Goal: Information Seeking & Learning: Learn about a topic

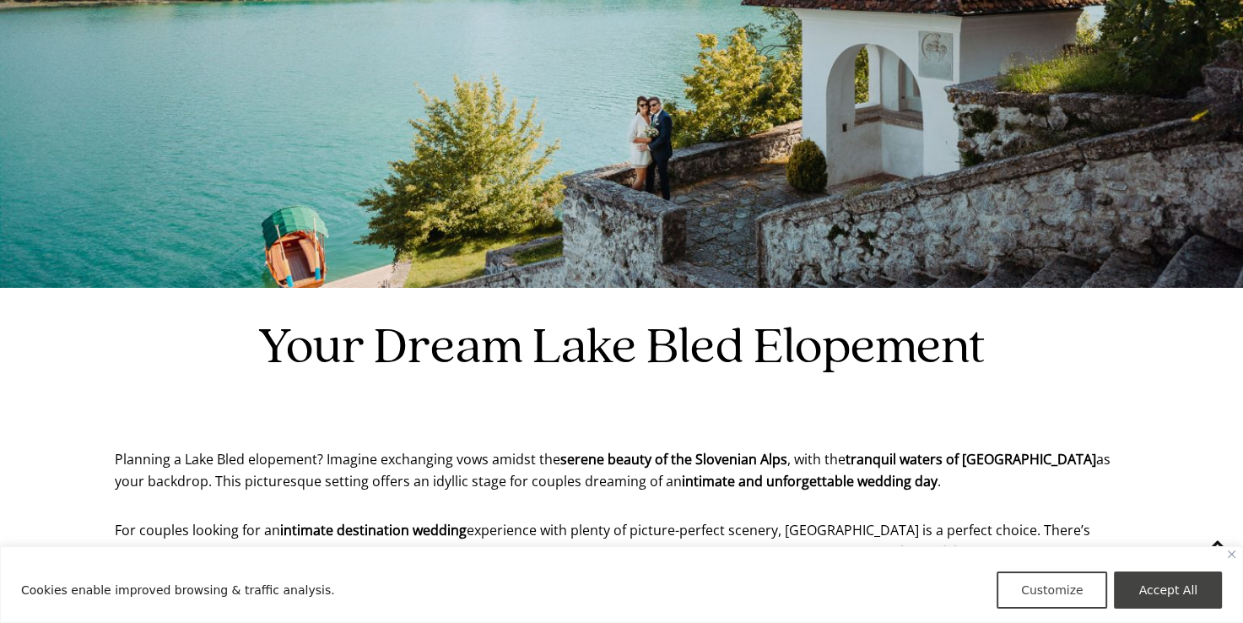
scroll to position [339, 0]
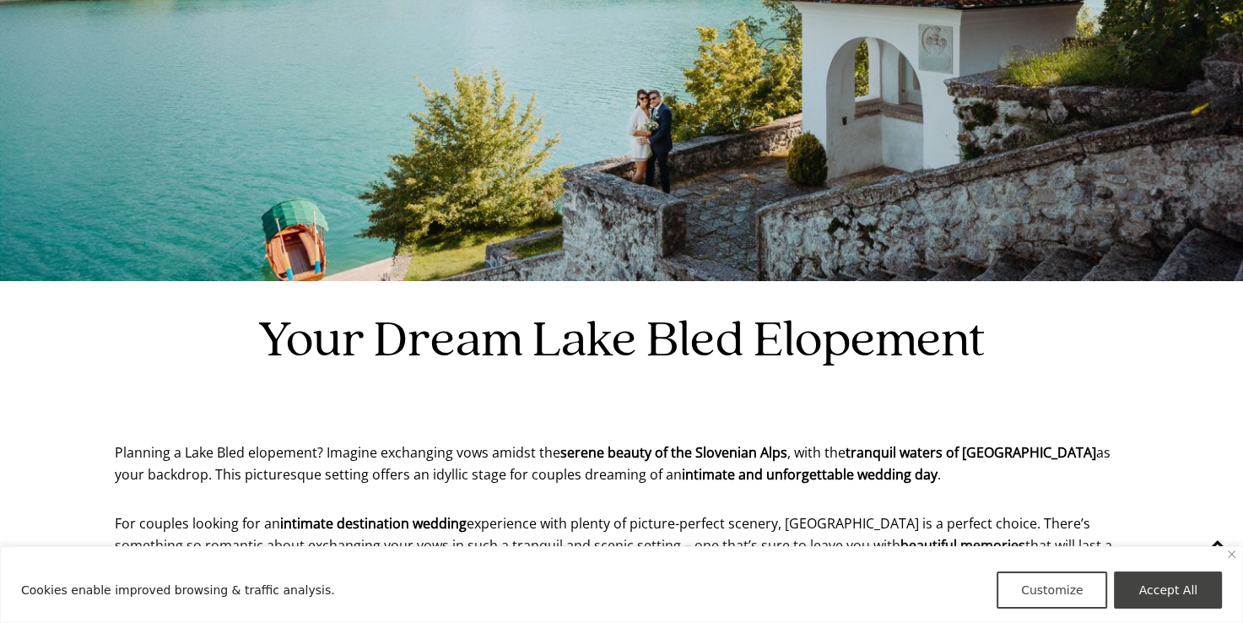
click at [1235, 549] on div "Cookies enable improved browsing & traffic analysis. Customize Accept All" at bounding box center [621, 584] width 1243 height 77
click at [1231, 559] on div "Cookies enable improved browsing & traffic analysis. Customize Accept All" at bounding box center [621, 584] width 1243 height 77
click at [1157, 589] on button "Accept All" at bounding box center [1168, 590] width 108 height 37
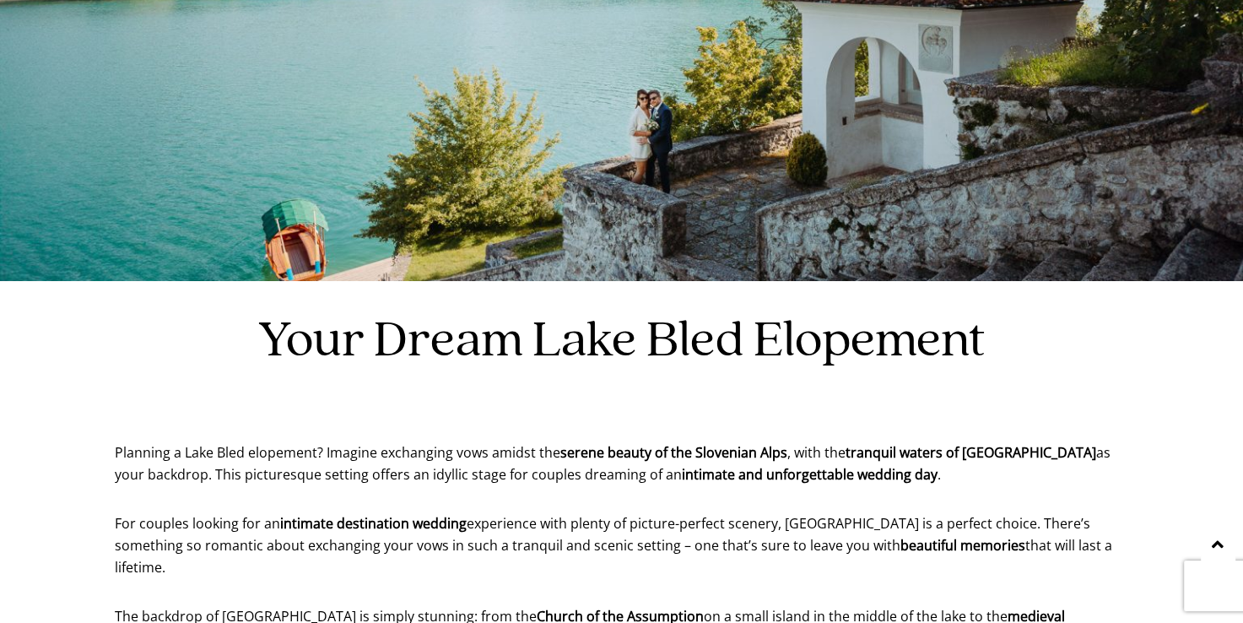
checkbox input "true"
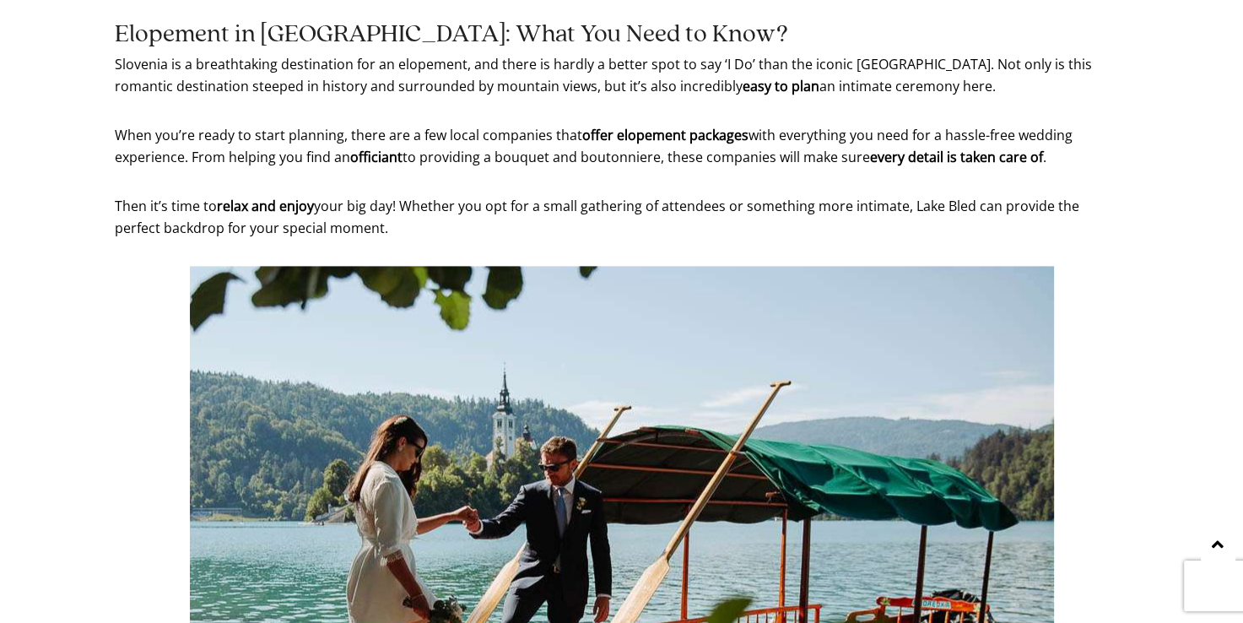
scroll to position [2215, 0]
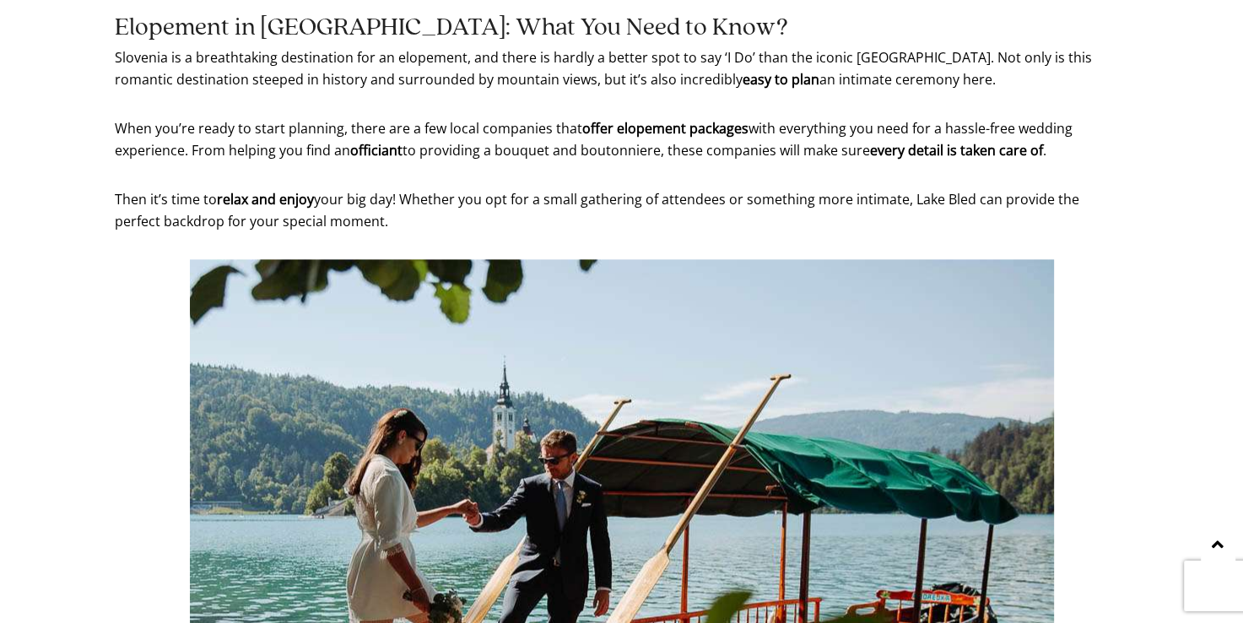
drag, startPoint x: 1219, startPoint y: 276, endPoint x: 1215, endPoint y: 333, distance: 56.7
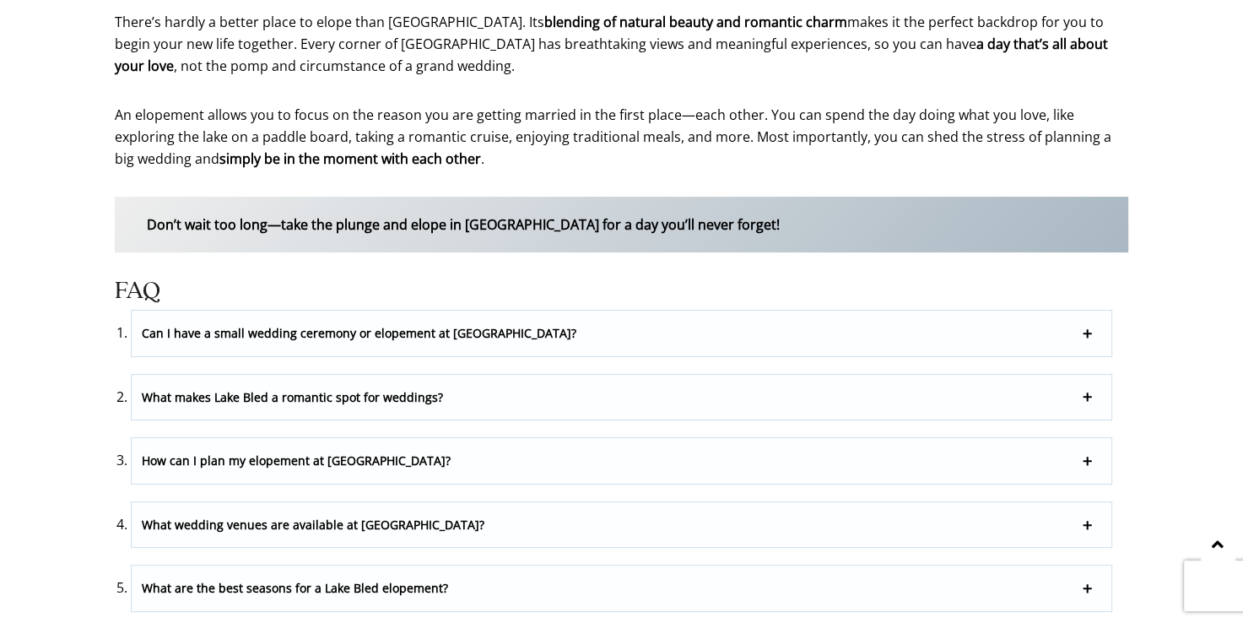
scroll to position [6477, 0]
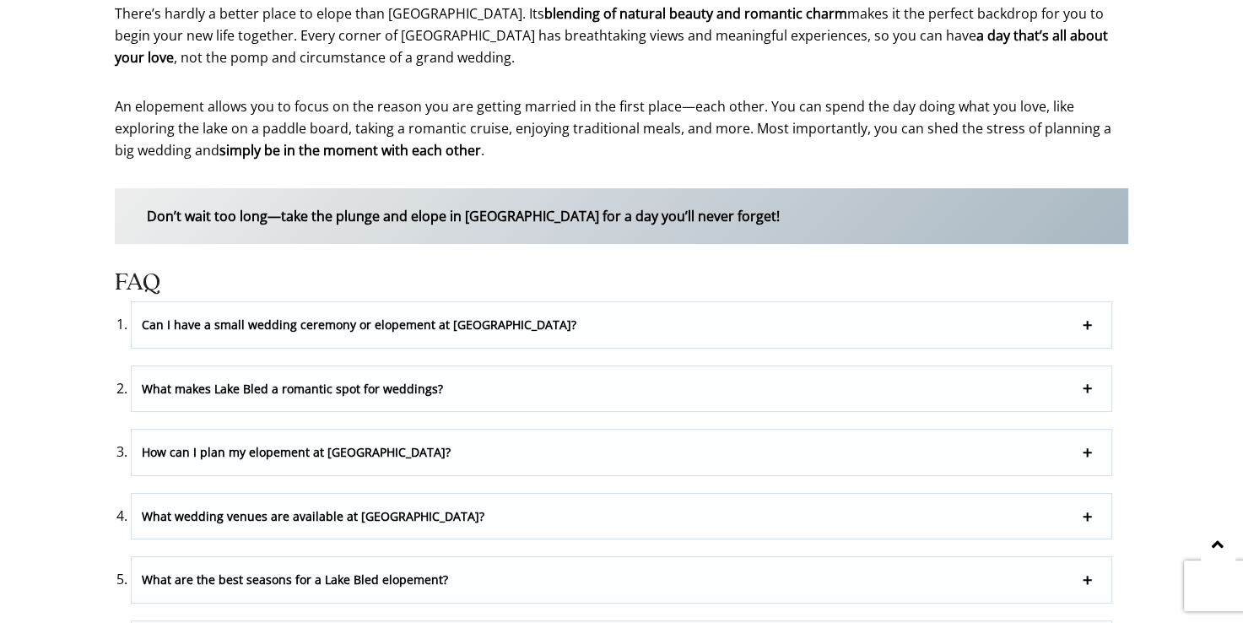
click at [1074, 302] on p "Can I have a small wedding ceremony or elopement at [GEOGRAPHIC_DATA]?" at bounding box center [621, 325] width 979 height 46
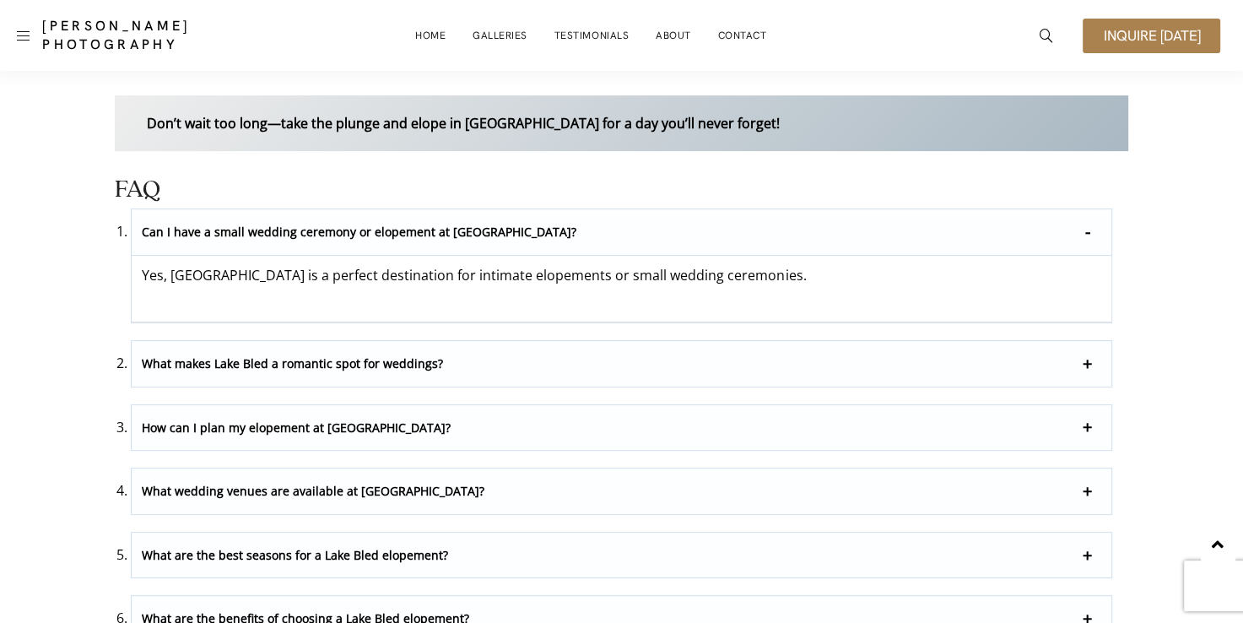
scroll to position [6561, 0]
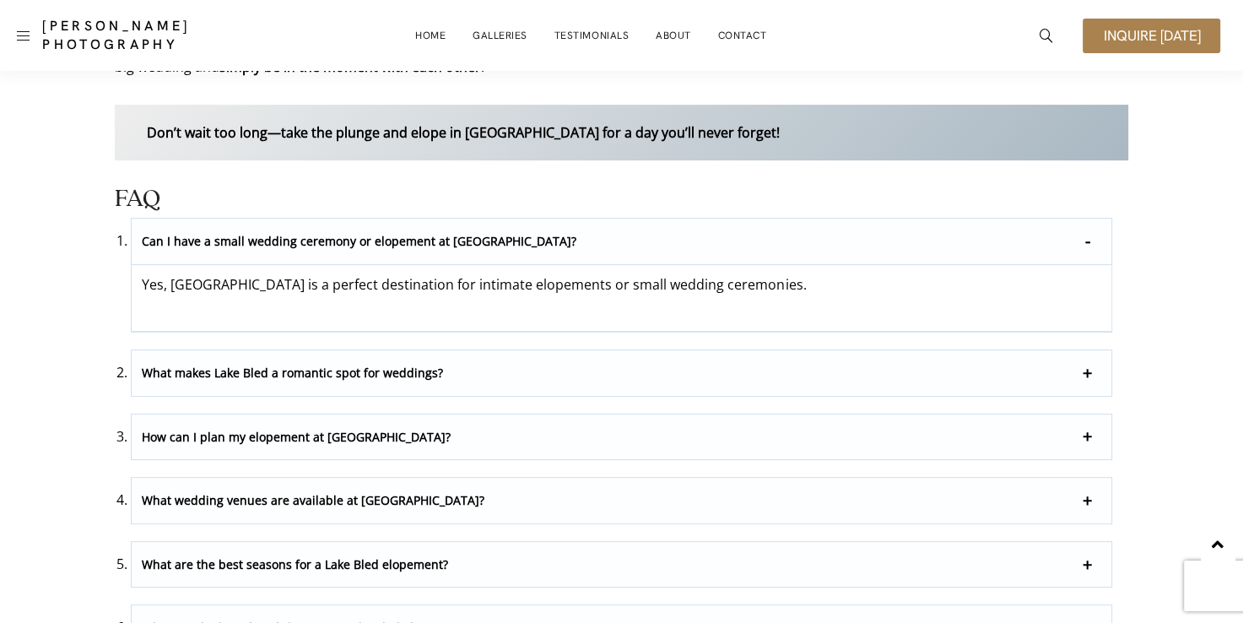
click at [1067, 414] on p "How can I plan my elopement at [GEOGRAPHIC_DATA]?" at bounding box center [621, 437] width 979 height 46
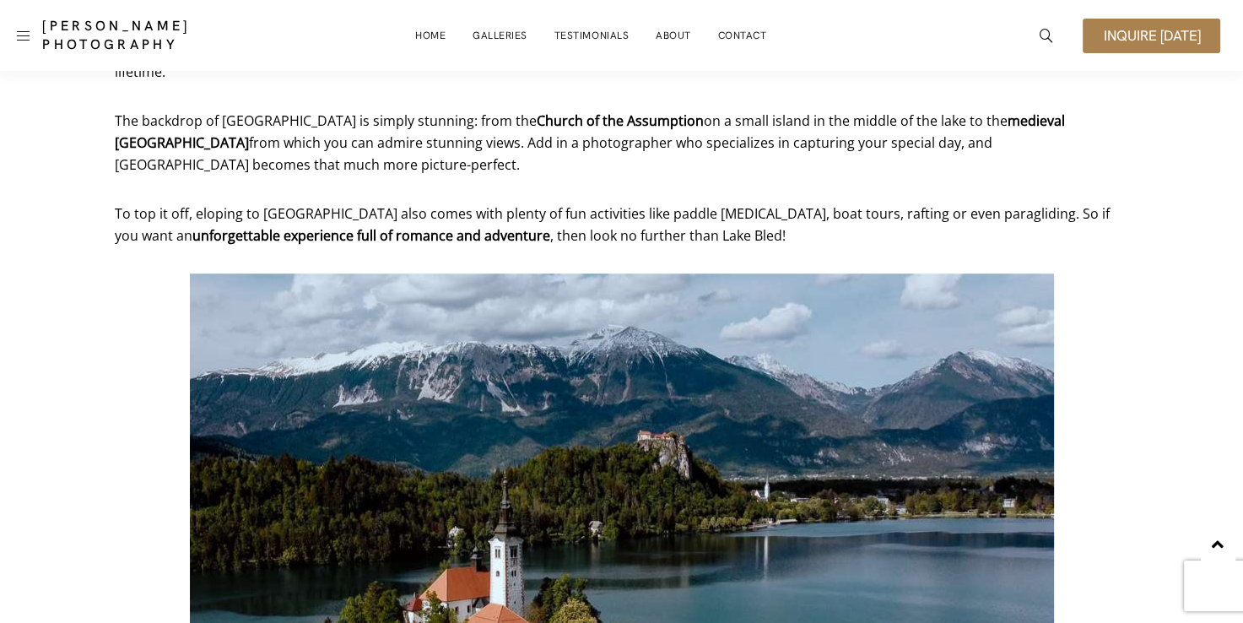
scroll to position [631, 0]
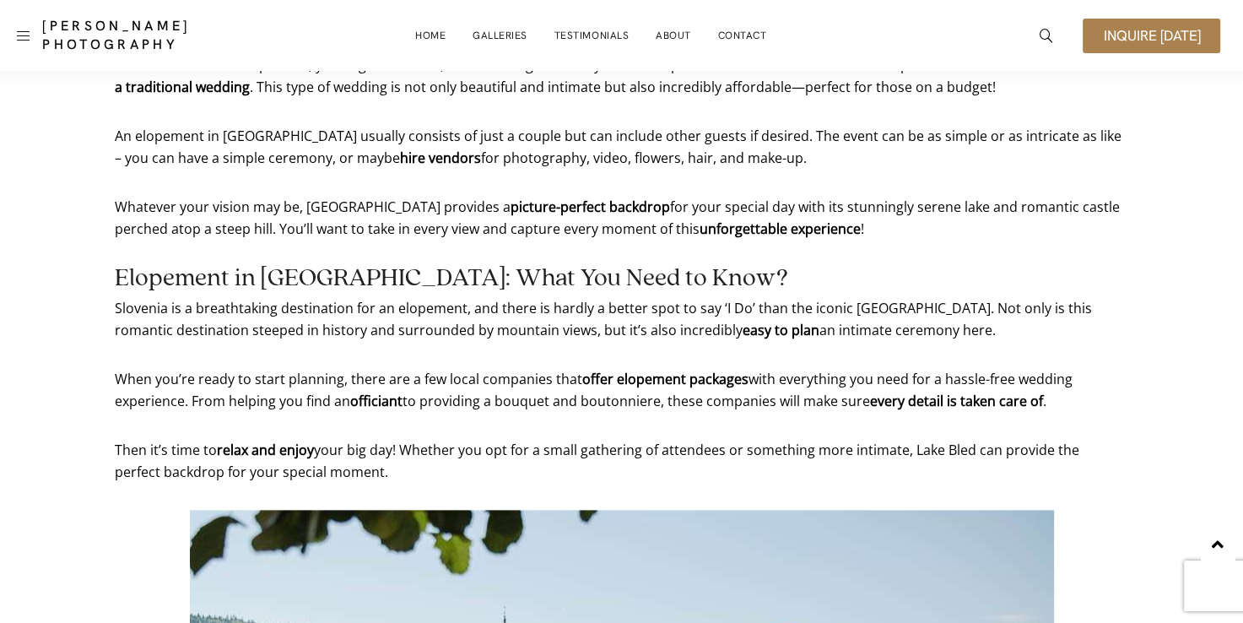
scroll to position [1874, 0]
